Goal: Task Accomplishment & Management: Manage account settings

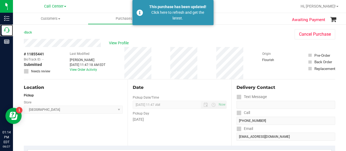
scroll to position [156, 0]
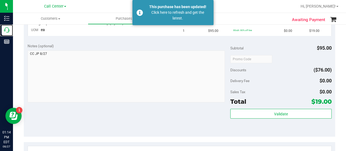
click at [9, 30] on icon at bounding box center [6, 29] width 5 height 5
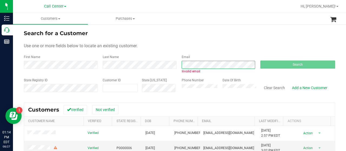
click at [172, 63] on div "First Name Last Name Email Invalid email Search" at bounding box center [179, 64] width 311 height 19
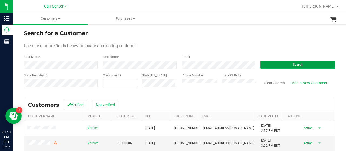
click at [286, 64] on button "Search" at bounding box center [297, 64] width 75 height 8
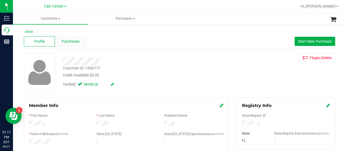
click at [70, 42] on span "Purchases" at bounding box center [71, 42] width 18 height 6
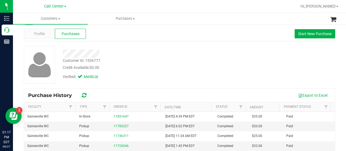
scroll to position [8, 0]
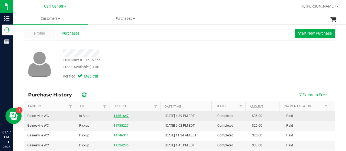
click at [118, 115] on link "11851647" at bounding box center [120, 116] width 15 height 4
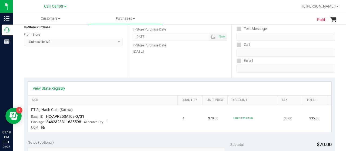
scroll to position [79, 0]
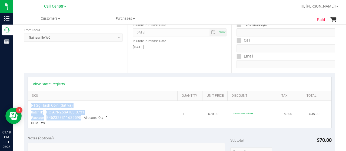
drag, startPoint x: 79, startPoint y: 116, endPoint x: 30, endPoint y: 106, distance: 50.7
click at [30, 106] on td "FT 2g Hash Coin (Sativa) Batch ID HC-APR25SAT03-0731 Package 8462328311635598 A…" at bounding box center [104, 114] width 152 height 27
copy td "FT 2g Hash Coin (Sativa) Batch ID HC-APR25SAT03-0731 Package 8462328311635598"
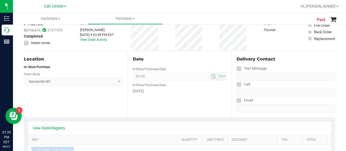
scroll to position [19, 0]
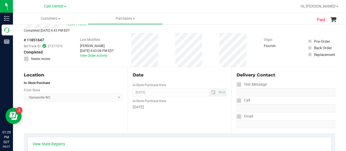
drag, startPoint x: 44, startPoint y: 39, endPoint x: 28, endPoint y: 40, distance: 16.0
click at [28, 40] on span "# 11851647" at bounding box center [34, 40] width 20 height 6
copy span "11851647"
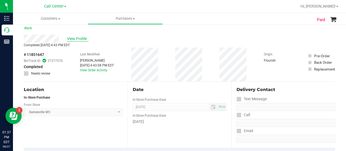
click at [77, 37] on span "View Profile" at bounding box center [78, 39] width 22 height 6
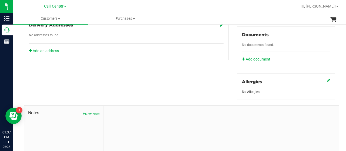
scroll to position [195, 0]
click at [88, 113] on button "New Note" at bounding box center [91, 113] width 17 height 5
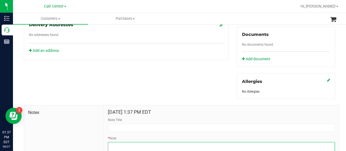
click at [129, 144] on textarea "* Note" at bounding box center [221, 153] width 227 height 22
paste textarea "Completed By: Juliana Powell Contact Reasons: feedback.complaint.product1 Order…"
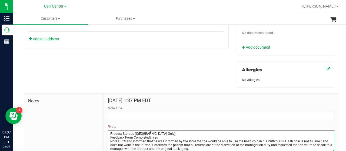
type textarea "Completed By: Juliana Powell Contact Reasons: feedback.complaint.product1 Order…"
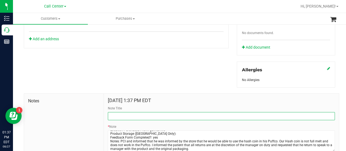
click at [130, 116] on input "Note Title" at bounding box center [221, 116] width 227 height 8
type input "product issue"
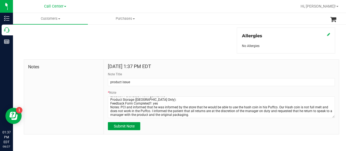
click at [129, 128] on button "Submit Note" at bounding box center [124, 126] width 32 height 8
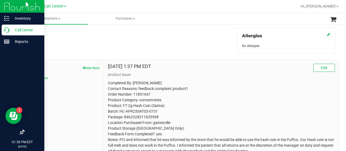
click at [9, 27] on p "Call Center" at bounding box center [25, 30] width 32 height 6
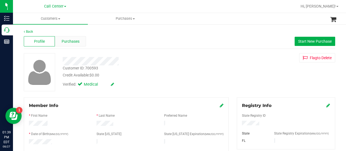
click at [77, 39] on span "Purchases" at bounding box center [71, 42] width 18 height 6
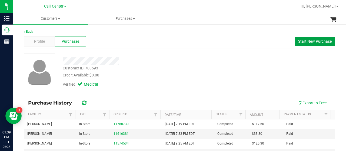
click at [306, 42] on span "Start New Purchase" at bounding box center [314, 41] width 33 height 4
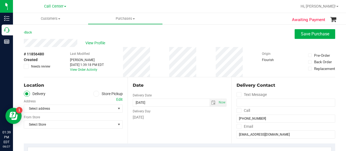
click at [97, 93] on span at bounding box center [96, 94] width 6 height 6
click at [0, 0] on input "Store Pickup" at bounding box center [0, 0] width 0 height 0
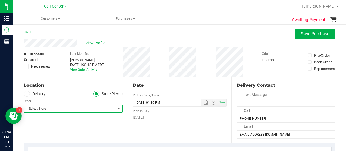
click at [105, 108] on span "Select Store" at bounding box center [70, 109] width 92 height 8
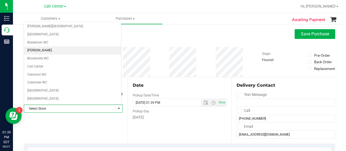
click at [72, 49] on li "Brandon WC" at bounding box center [72, 50] width 97 height 8
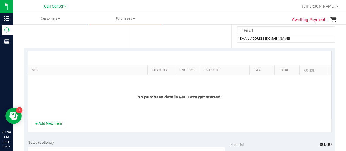
scroll to position [96, 0]
click at [55, 123] on button "+ Add New Item" at bounding box center [48, 123] width 33 height 9
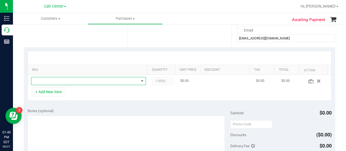
click at [83, 81] on span "NO DATA FOUND" at bounding box center [84, 81] width 107 height 8
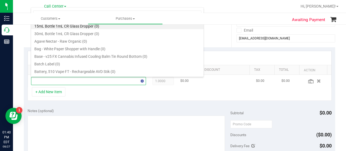
scroll to position [8, 109]
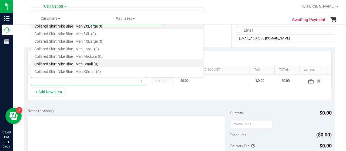
type input "a"
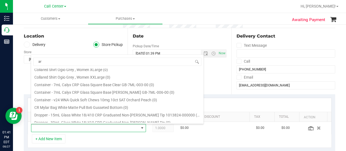
scroll to position [324, 0]
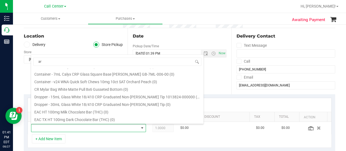
type input "a"
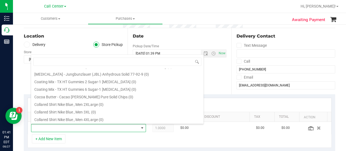
scroll to position [0, 0]
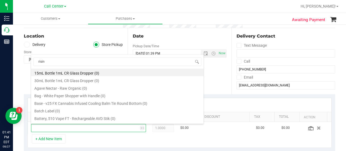
type input "rising"
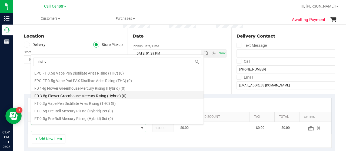
scroll to position [8, 0]
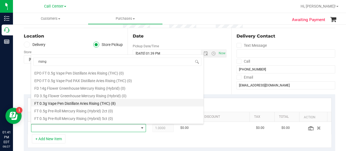
click at [113, 104] on li "FT 0.3g Vape Pen Distillate Aries Rising (THC) (8)" at bounding box center [117, 103] width 172 height 8
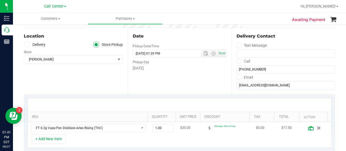
click at [308, 129] on icon at bounding box center [310, 128] width 5 height 4
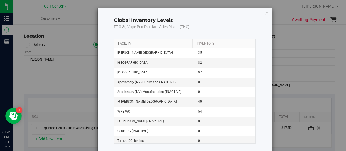
click at [125, 42] on link "Facility" at bounding box center [124, 44] width 13 height 4
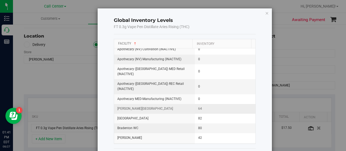
scroll to position [4, 0]
click at [74, 109] on div "Global Inventory Levels FT 0.3g Vape Pen Distillate Aries Rising (THC) Facility…" at bounding box center [175, 75] width 350 height 151
click at [265, 13] on icon "button" at bounding box center [267, 13] width 4 height 6
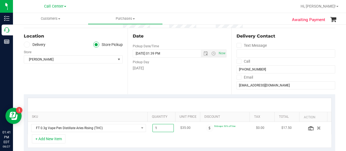
click at [160, 129] on span "1.00 1" at bounding box center [163, 128] width 22 height 8
type input "12"
type input "12.00"
click at [192, 101] on div at bounding box center [179, 105] width 303 height 14
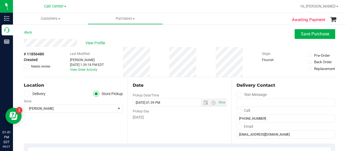
click at [170, 60] on div "# 11856480 Created Needs review Last Modified Juliana Powell Aug 27, 2025 1:39:…" at bounding box center [179, 62] width 311 height 30
click at [306, 36] on span "Save Purchase" at bounding box center [314, 33] width 28 height 5
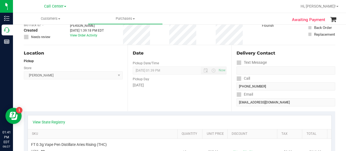
scroll to position [35, 0]
click at [48, 122] on link "View State Registry" at bounding box center [49, 121] width 32 height 5
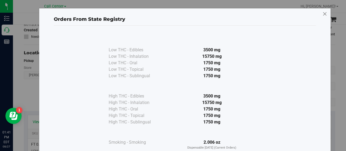
click at [322, 14] on icon at bounding box center [324, 14] width 5 height 9
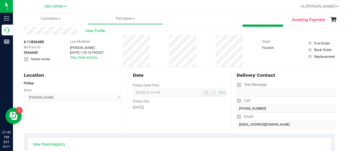
scroll to position [0, 0]
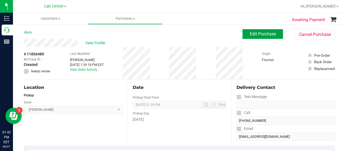
click at [248, 37] on button "Edit Purchase" at bounding box center [262, 34] width 40 height 10
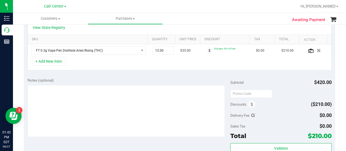
scroll to position [130, 0]
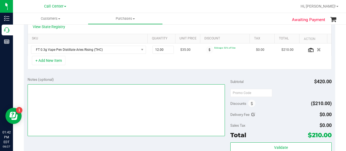
click at [109, 98] on textarea at bounding box center [126, 110] width 197 height 52
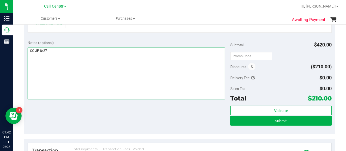
scroll to position [173, 0]
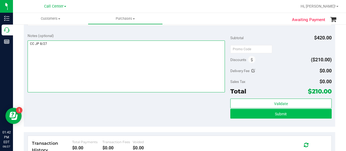
type textarea "CC JP 8/27"
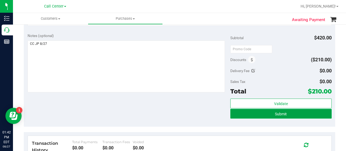
click at [270, 115] on button "Submit" at bounding box center [280, 114] width 101 height 10
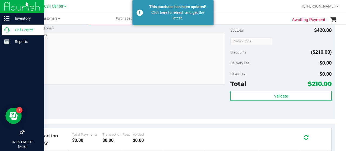
click at [7, 31] on icon at bounding box center [6, 29] width 5 height 5
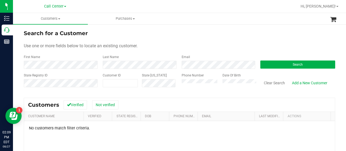
click at [163, 85] on div "State Registry ID Customer ID State ID Phone Number Date Of Birth Clear Search …" at bounding box center [179, 82] width 311 height 19
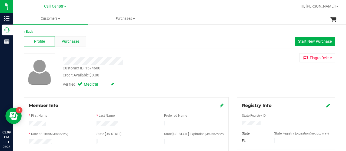
click at [67, 42] on span "Purchases" at bounding box center [71, 42] width 18 height 6
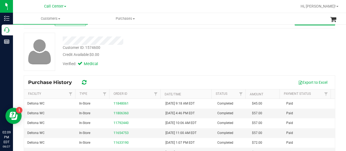
scroll to position [21, 0]
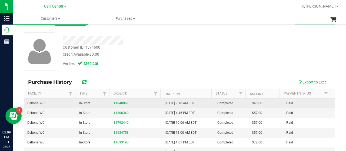
click at [120, 102] on link "11848061" at bounding box center [120, 103] width 15 height 4
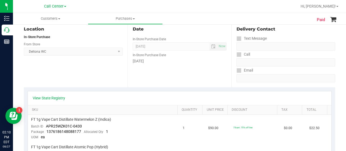
scroll to position [65, 0]
click at [52, 97] on link "View State Registry" at bounding box center [49, 97] width 32 height 5
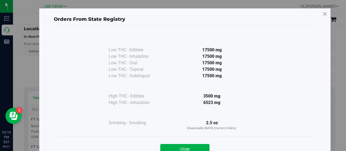
click at [322, 15] on icon at bounding box center [324, 14] width 5 height 9
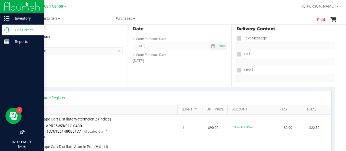
click at [4, 33] on div "Call Center" at bounding box center [23, 30] width 43 height 11
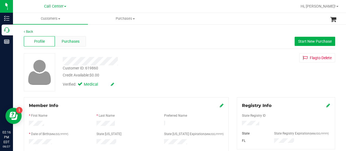
click at [74, 42] on span "Purchases" at bounding box center [71, 42] width 18 height 6
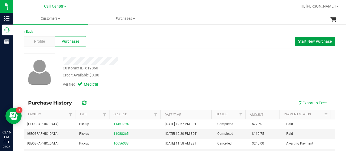
click at [316, 38] on button "Start New Purchase" at bounding box center [314, 41] width 40 height 9
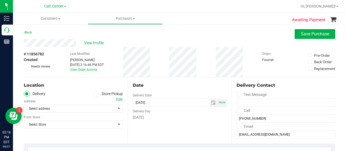
click at [94, 94] on icon at bounding box center [95, 94] width 3 height 0
click at [0, 0] on input "Store Pickup" at bounding box center [0, 0] width 0 height 0
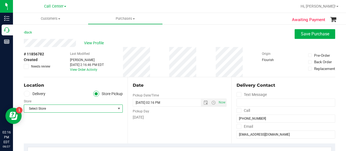
click at [104, 109] on span "Select Store" at bounding box center [70, 109] width 92 height 8
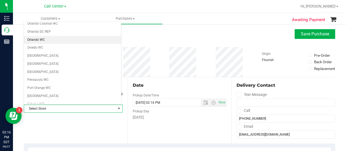
scroll to position [260, 0]
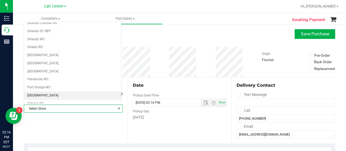
click at [89, 92] on li "Port St. Lucie WC" at bounding box center [72, 96] width 97 height 8
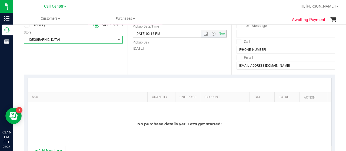
scroll to position [69, 0]
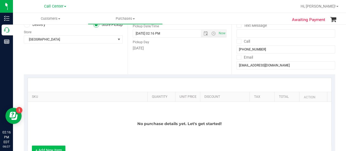
click at [55, 147] on button "+ Add New Item" at bounding box center [48, 150] width 33 height 9
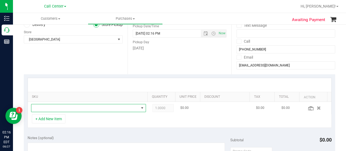
click at [61, 106] on span "NO DATA FOUND" at bounding box center [84, 108] width 107 height 8
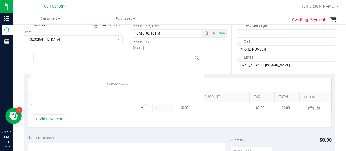
scroll to position [8, 109]
type input "pb &"
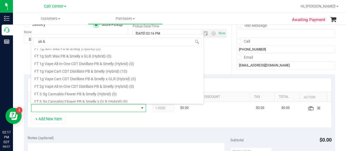
scroll to position [126, 0]
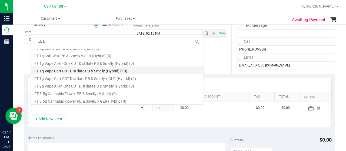
click at [102, 72] on li "FT 1g Vape Cart CDT Distillate PB & Smelly (Hybrid) (10)" at bounding box center [117, 70] width 172 height 8
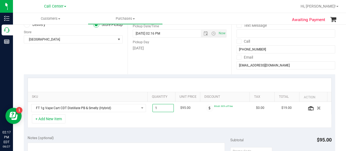
click at [163, 108] on span "1.00 1" at bounding box center [163, 108] width 22 height 8
type input "2"
type input "2.00"
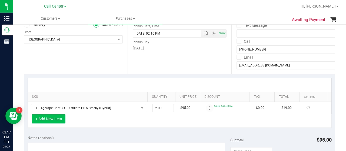
click at [50, 121] on button "+ Add New Item" at bounding box center [48, 118] width 33 height 9
click at [63, 121] on button "+ Add New Item" at bounding box center [48, 118] width 33 height 9
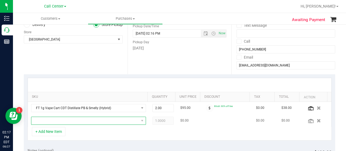
click at [64, 121] on span "NO DATA FOUND" at bounding box center [84, 121] width 107 height 8
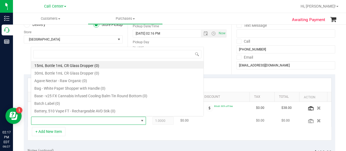
scroll to position [8, 109]
type input "cookie po"
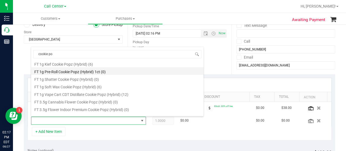
scroll to position [32, 0]
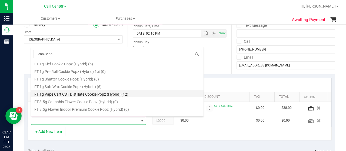
click at [112, 96] on li "FT 1g Vape Cart CDT Distillate Cookie Popz (Hybrid) (12)" at bounding box center [117, 94] width 172 height 8
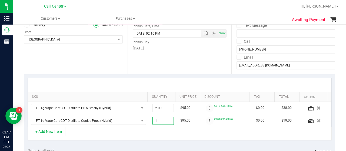
click at [164, 119] on span "1.00 1" at bounding box center [163, 121] width 22 height 8
type input "2"
type input "2.00"
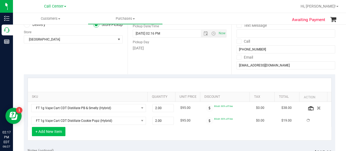
click at [57, 129] on button "+ Add New Item" at bounding box center [48, 131] width 33 height 9
click at [67, 132] on div "+ Add New Item" at bounding box center [180, 133] width 304 height 13
click at [55, 128] on button "+ Add New Item" at bounding box center [48, 131] width 33 height 9
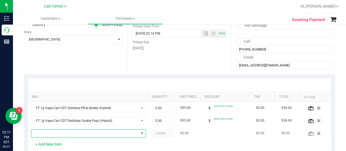
click at [60, 130] on span "NO DATA FOUND" at bounding box center [84, 134] width 107 height 8
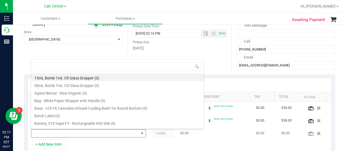
scroll to position [8, 109]
type input "apples"
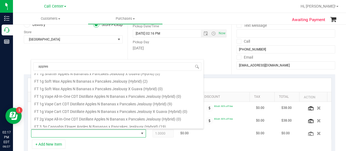
scroll to position [106, 0]
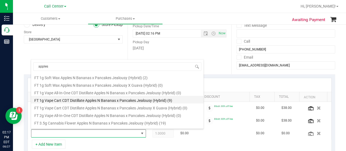
click at [110, 103] on li "FT 1g Vape Cart CDT Distillate Apples N Bananas x Pancakes Jealousy (Hybrid) (9)" at bounding box center [117, 100] width 172 height 8
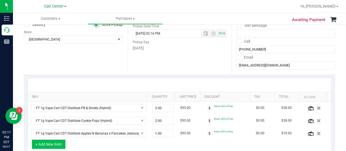
click at [51, 145] on button "+ Add New Item" at bounding box center [48, 144] width 33 height 9
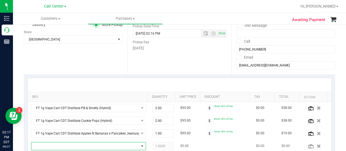
click at [62, 143] on span "NO DATA FOUND" at bounding box center [84, 146] width 107 height 8
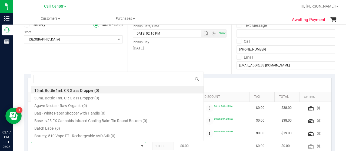
scroll to position [8, 109]
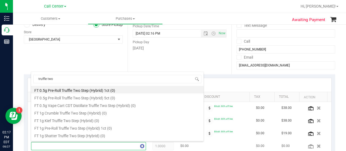
type input "truffle two s"
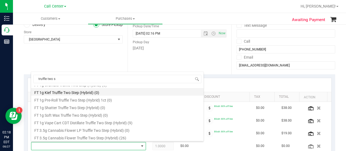
scroll to position [28, 0]
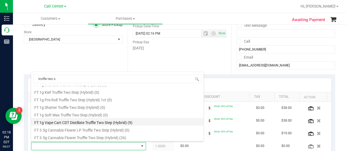
click at [106, 123] on li "FT 1g Vape Cart CDT Distillate Truffle Two Step (Hybrid) (9)" at bounding box center [117, 122] width 172 height 8
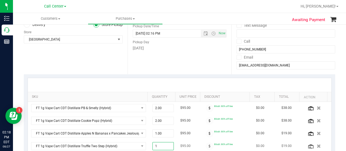
click at [161, 143] on span "1.00 1" at bounding box center [163, 146] width 22 height 8
type input "2"
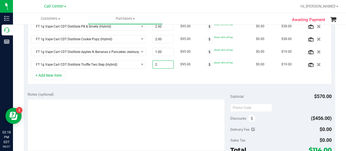
scroll to position [151, 0]
type input "2.00"
click at [59, 74] on button "+ Add New Item" at bounding box center [48, 74] width 33 height 9
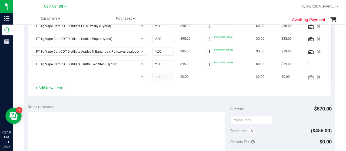
scroll to position [152, 0]
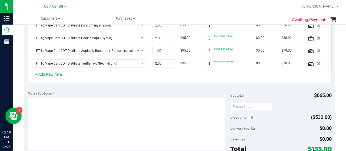
click at [73, 74] on div "+ Add New Item" at bounding box center [180, 76] width 304 height 13
click at [58, 73] on button "+ Add New Item" at bounding box center [48, 74] width 33 height 9
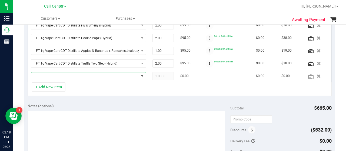
click at [69, 76] on span "NO DATA FOUND" at bounding box center [84, 76] width 107 height 8
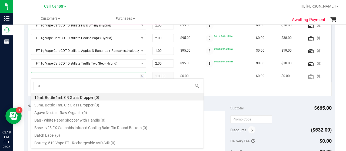
scroll to position [8, 109]
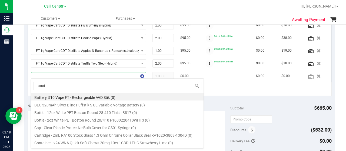
type input "static"
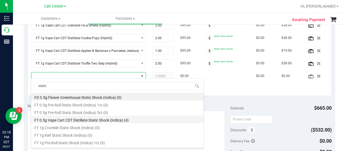
click at [101, 117] on li "FT 0.5g Vape Cart CDT Distillate Static Shock (Indica) (4)" at bounding box center [117, 120] width 172 height 8
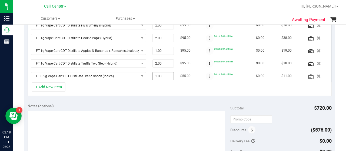
scroll to position [153, 0]
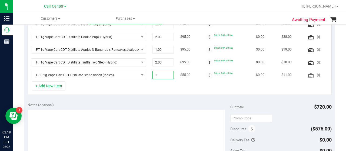
click at [161, 74] on span "1.00 1" at bounding box center [163, 75] width 22 height 8
type input "2"
type input "2.00"
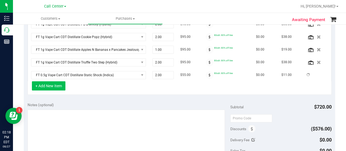
click at [53, 88] on button "+ Add New Item" at bounding box center [48, 85] width 33 height 9
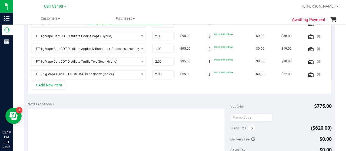
click at [74, 86] on div "+ Add New Item" at bounding box center [180, 86] width 304 height 13
click at [49, 82] on button "+ Add New Item" at bounding box center [48, 84] width 33 height 9
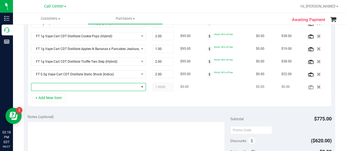
click at [59, 85] on span "NO DATA FOUND" at bounding box center [84, 87] width 107 height 8
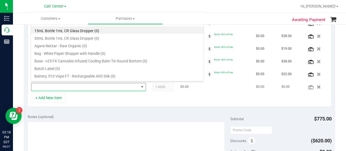
scroll to position [8, 109]
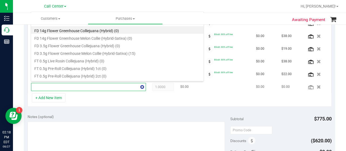
type input "colliejuana"
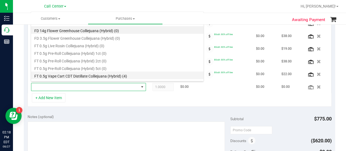
click at [110, 76] on li "FT 0.5g Vape Cart CDT Distillate Colliejuana (Hybrid) (4)" at bounding box center [117, 76] width 172 height 8
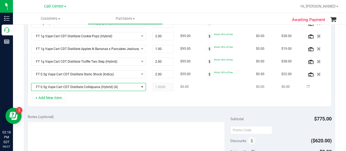
scroll to position [154, 0]
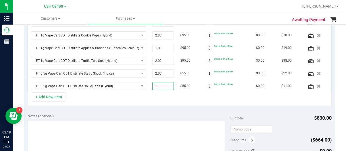
click at [163, 85] on span "1.00 1" at bounding box center [163, 86] width 22 height 8
type input "2"
type input "2.00"
click at [162, 105] on div "SKU Quantity Unit Price Discount Tax Total Action FT 1g Vape Cart CDT Distillat…" at bounding box center [179, 49] width 311 height 121
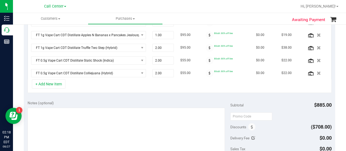
scroll to position [173, 0]
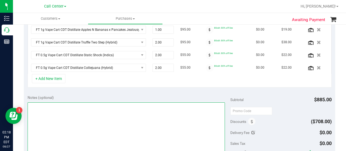
click at [158, 123] on textarea at bounding box center [126, 128] width 197 height 52
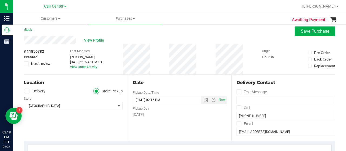
scroll to position [0, 0]
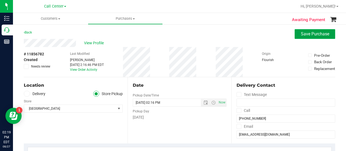
click at [310, 34] on span "Save Purchase" at bounding box center [314, 33] width 28 height 5
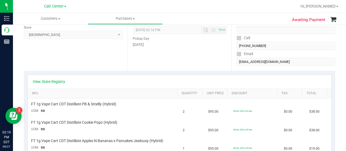
scroll to position [75, 0]
click at [50, 82] on link "View State Registry" at bounding box center [49, 81] width 32 height 5
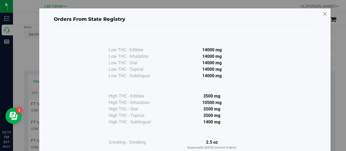
click at [324, 13] on icon at bounding box center [324, 14] width 5 height 9
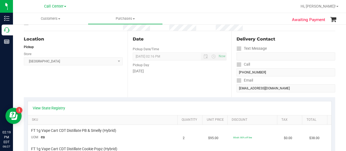
scroll to position [0, 0]
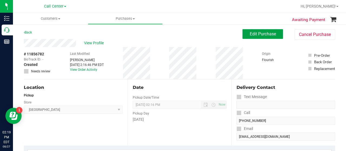
click at [260, 37] on button "Edit Purchase" at bounding box center [262, 34] width 40 height 10
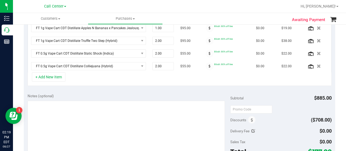
scroll to position [168, 0]
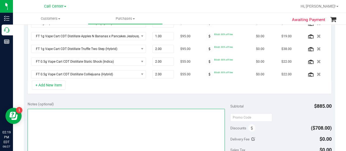
click at [76, 117] on textarea at bounding box center [126, 135] width 197 height 52
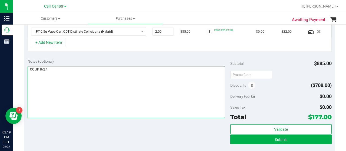
scroll to position [239, 0]
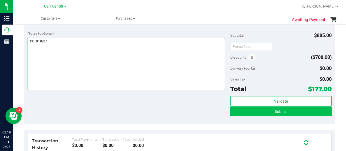
type textarea "CC JP 8/27"
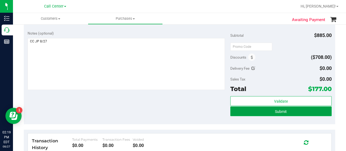
click at [266, 109] on button "Submit" at bounding box center [280, 111] width 101 height 10
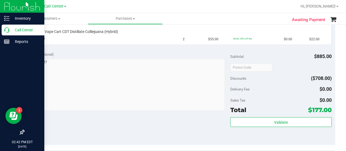
click at [22, 32] on p "Call Center" at bounding box center [25, 30] width 32 height 6
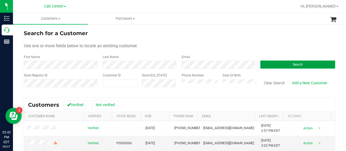
click at [273, 67] on button "Search" at bounding box center [297, 64] width 75 height 8
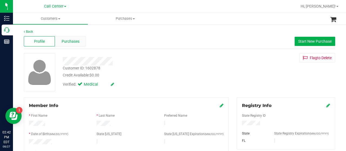
click at [75, 37] on div "Purchases" at bounding box center [70, 41] width 31 height 10
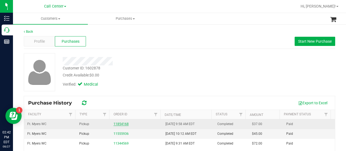
click at [117, 125] on link "11854168" at bounding box center [120, 124] width 15 height 4
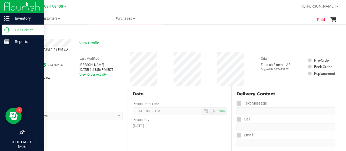
click at [12, 30] on p "Call Center" at bounding box center [25, 30] width 32 height 6
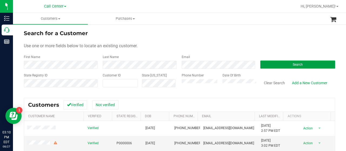
click at [278, 65] on button "Search" at bounding box center [297, 64] width 75 height 8
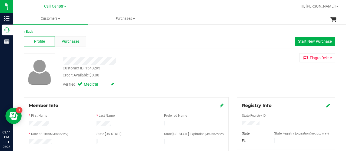
click at [75, 43] on span "Purchases" at bounding box center [71, 42] width 18 height 6
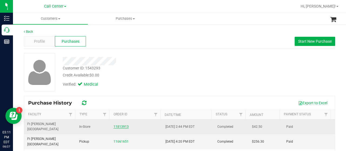
click at [122, 125] on link "11813913" at bounding box center [120, 127] width 15 height 4
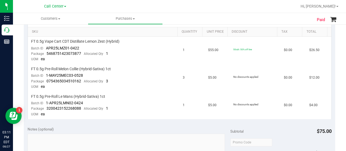
scroll to position [143, 0]
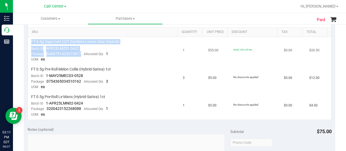
drag, startPoint x: 80, startPoint y: 53, endPoint x: 28, endPoint y: 40, distance: 54.0
click at [28, 40] on td "FT 0.5g Vape Cart CDT Distillate Lemon Zest (Hybrid) Batch ID APR25LMZ01-0422 P…" at bounding box center [104, 51] width 152 height 28
copy td "FT 0.5g Vape Cart CDT Distillate Lemon Zest (Hybrid) Batch ID APR25LMZ01-0422 P…"
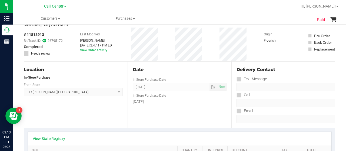
scroll to position [25, 0]
drag, startPoint x: 44, startPoint y: 33, endPoint x: 28, endPoint y: 34, distance: 16.2
click at [28, 34] on span "# 11813913" at bounding box center [34, 34] width 20 height 6
copy span "11813913"
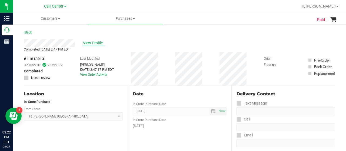
click at [90, 44] on span "View Profile" at bounding box center [94, 43] width 22 height 6
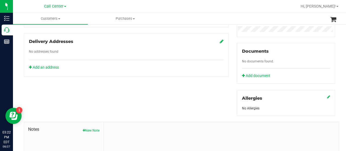
scroll to position [227, 0]
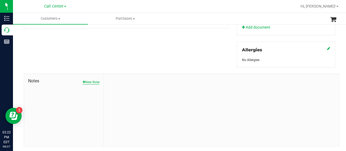
click at [89, 81] on button "New Note" at bounding box center [91, 82] width 17 height 5
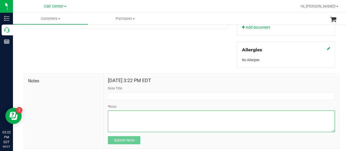
click at [140, 115] on textarea "* Note" at bounding box center [221, 121] width 227 height 22
paste textarea "Completed By: Juliana Powell Contact Reasons: feedback.complaint.product1 Order…"
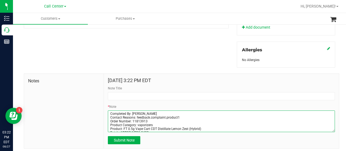
scroll to position [38, 0]
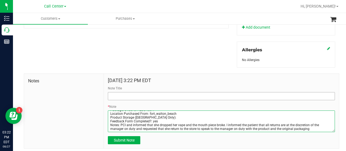
type textarea "Completed By: Juliana Powell Contact Reasons: feedback.complaint.product1 Order…"
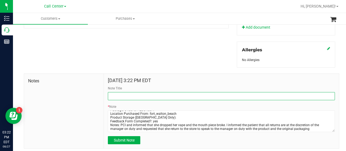
click at [124, 93] on input "Note Title" at bounding box center [221, 96] width 227 height 8
type input "product issue"
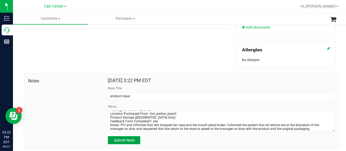
click at [126, 136] on button "Submit Note" at bounding box center [124, 140] width 32 height 8
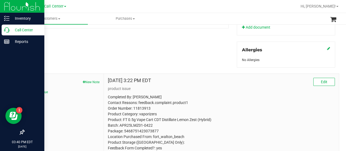
click at [9, 31] on icon at bounding box center [6, 29] width 5 height 5
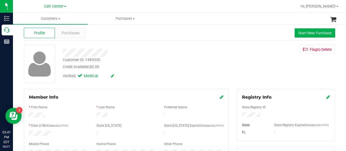
scroll to position [8, 0]
click at [72, 36] on div "Purchases" at bounding box center [70, 33] width 31 height 10
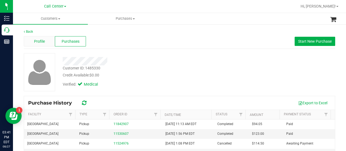
click at [46, 44] on div "Profile" at bounding box center [39, 41] width 31 height 10
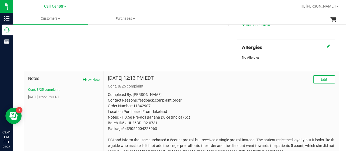
scroll to position [230, 0]
click at [54, 96] on button "[DATE] 12:22 PM EDT" at bounding box center [43, 96] width 31 height 5
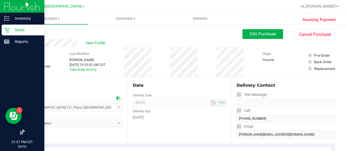
click at [9, 32] on icon at bounding box center [6, 29] width 5 height 5
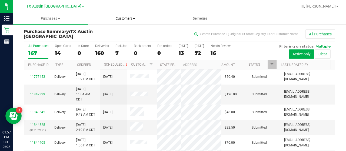
click at [130, 20] on span "Customers" at bounding box center [125, 18] width 74 height 5
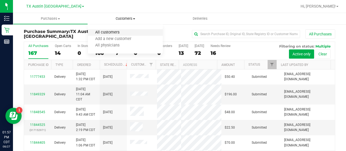
click at [126, 33] on span "All customers" at bounding box center [107, 32] width 39 height 5
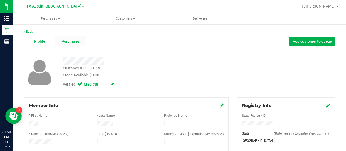
click at [72, 40] on span "Purchases" at bounding box center [71, 42] width 18 height 6
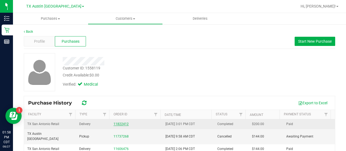
click at [122, 124] on link "11822412" at bounding box center [120, 124] width 15 height 4
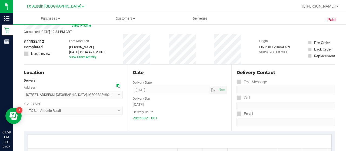
scroll to position [16, 0]
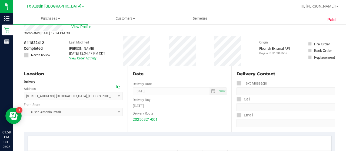
drag, startPoint x: 152, startPoint y: 92, endPoint x: 126, endPoint y: 92, distance: 25.9
click at [127, 92] on div "Date Delivery Date 08/22/2025 Now 08/22/2025 08:00 AM Now Delivery Day Friday D…" at bounding box center [179, 99] width 104 height 66
drag, startPoint x: 153, startPoint y: 90, endPoint x: 131, endPoint y: 91, distance: 21.9
click at [133, 91] on span "08/22/2025 Now" at bounding box center [180, 91] width 94 height 8
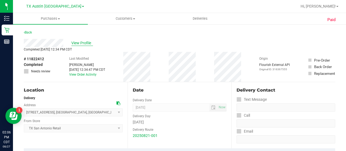
click at [78, 43] on span "View Profile" at bounding box center [82, 43] width 22 height 6
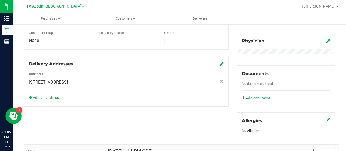
scroll to position [252, 0]
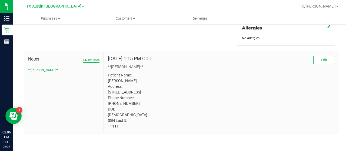
click at [92, 58] on button "New Note" at bounding box center [91, 60] width 17 height 5
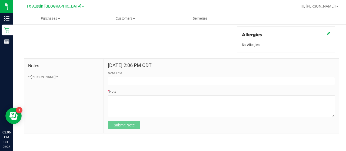
scroll to position [241, 0]
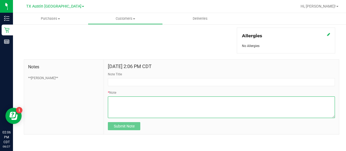
click at [131, 99] on textarea "* Note" at bounding box center [221, 107] width 227 height 22
paste textarea "Order Number:11822412 Batch Number:20250812-004 Package Number:TXSRWTX-20250815…"
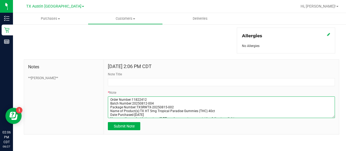
scroll to position [31, 0]
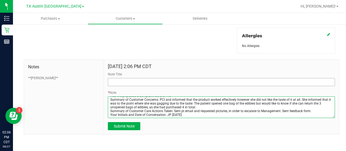
type textarea "Order Number:11822412 Batch Number:20250812-004 Package Number:TXSRWTX-20250815…"
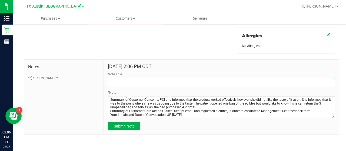
click at [154, 79] on input "Note Title" at bounding box center [221, 82] width 227 height 8
type input "complaint"
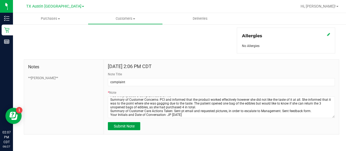
click at [131, 126] on span "Submit Note" at bounding box center [124, 126] width 21 height 4
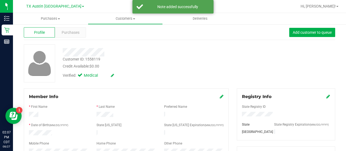
scroll to position [8, 0]
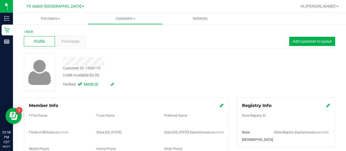
scroll to position [8, 0]
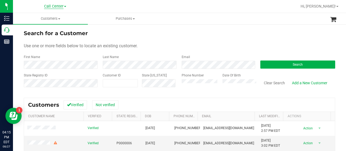
click at [61, 7] on span "Call Center" at bounding box center [53, 6] width 19 height 5
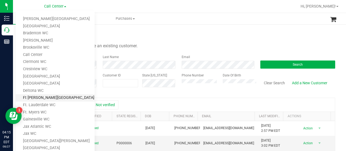
click at [51, 97] on link "Ft [PERSON_NAME][GEOGRAPHIC_DATA]" at bounding box center [55, 97] width 79 height 7
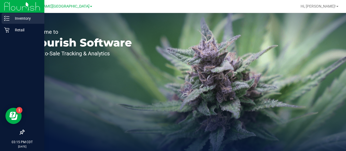
click at [10, 23] on div "Inventory" at bounding box center [23, 18] width 43 height 11
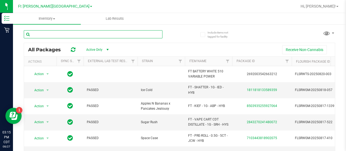
click at [60, 31] on input "text" at bounding box center [93, 34] width 139 height 8
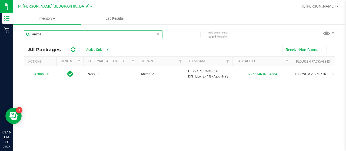
type input "animal"
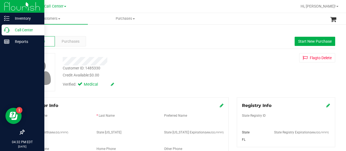
scroll to position [230, 0]
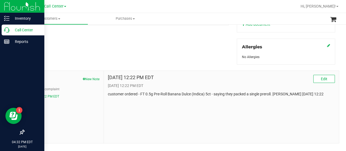
click at [6, 32] on icon at bounding box center [6, 29] width 5 height 5
